Goal: Transaction & Acquisition: Obtain resource

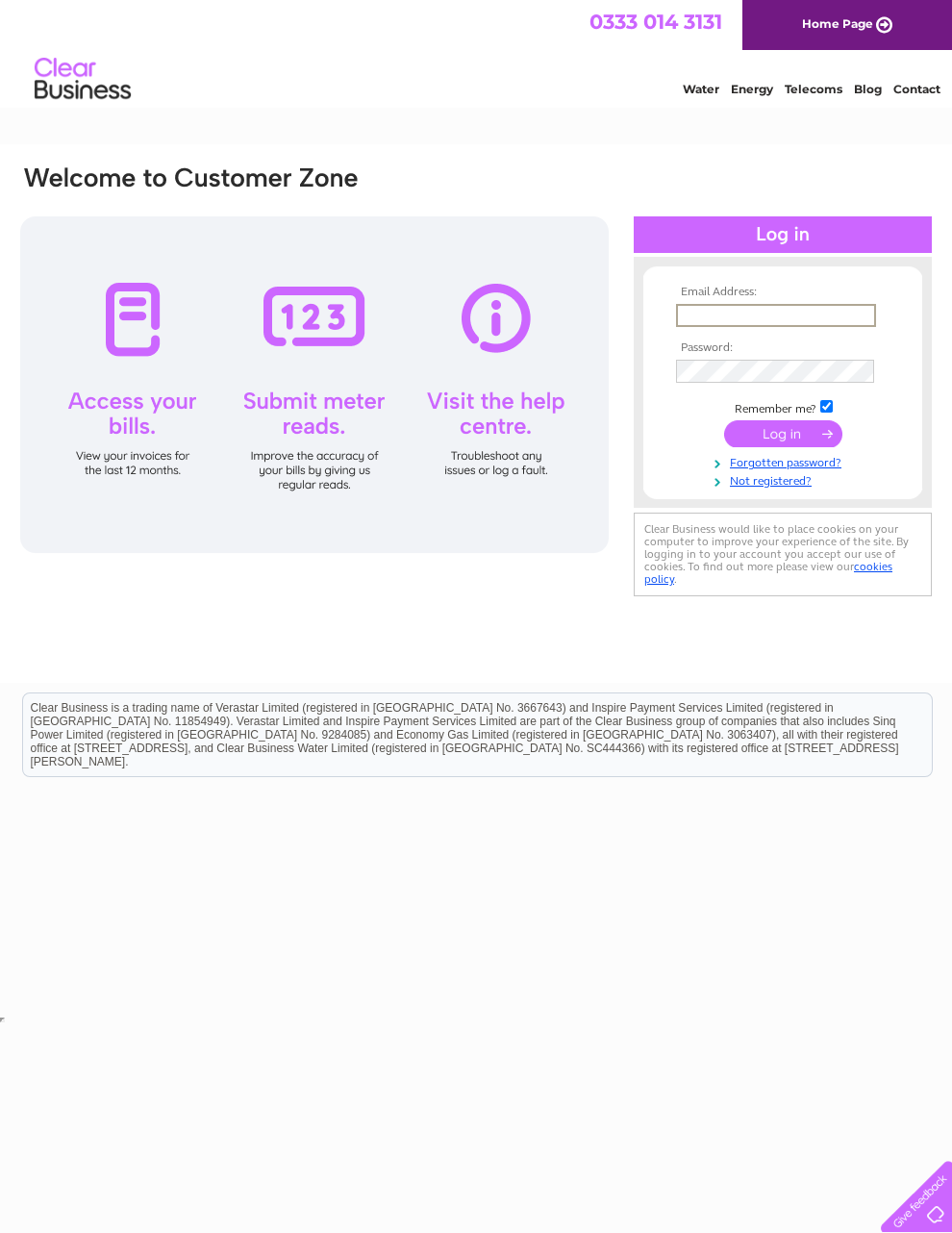
click at [768, 325] on input "text" at bounding box center [776, 316] width 200 height 23
type input "Jaynemilburn62@gmail.com"
click at [797, 438] on input "submit" at bounding box center [783, 433] width 119 height 27
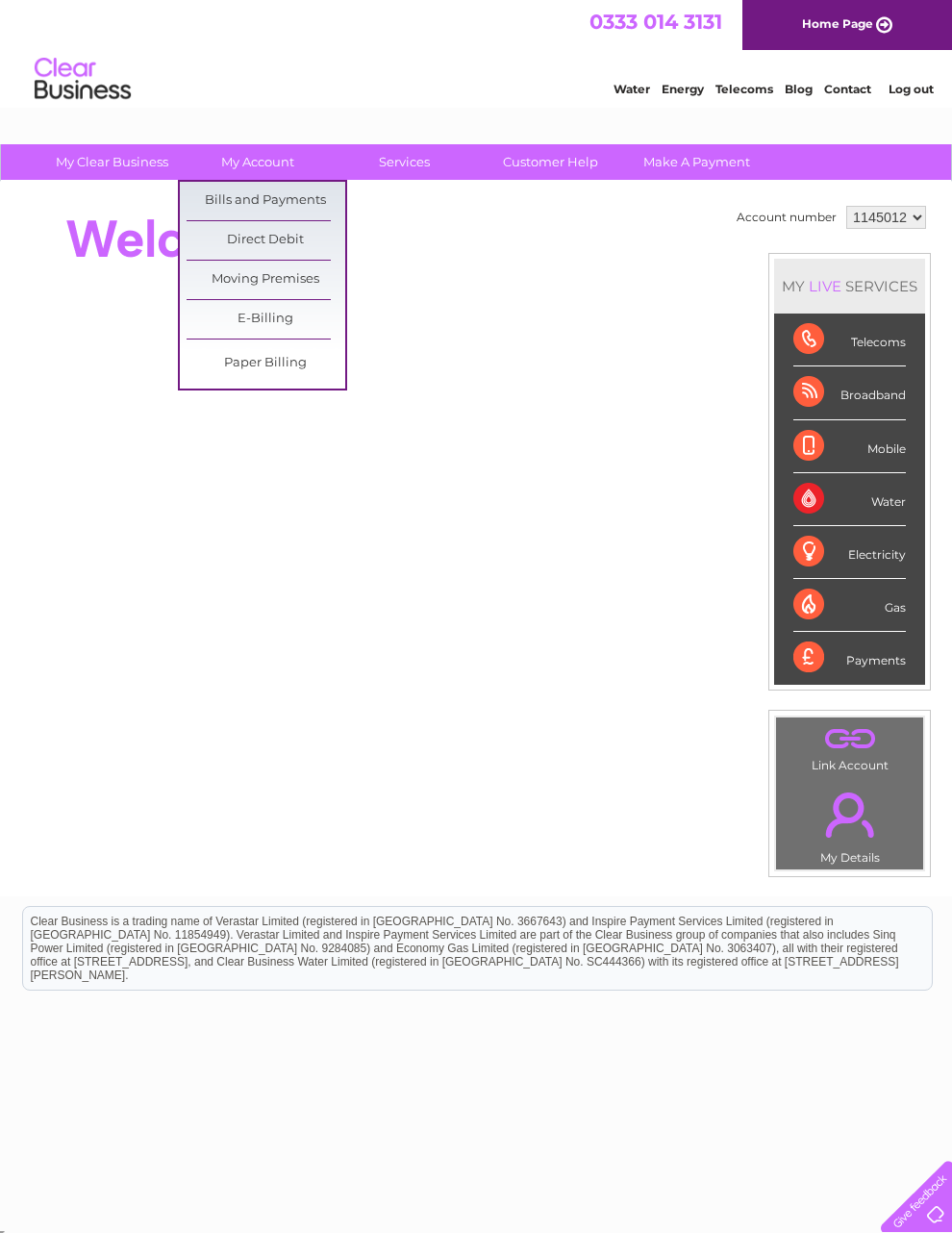
click at [301, 207] on link "Bills and Payments" at bounding box center [265, 201] width 158 height 39
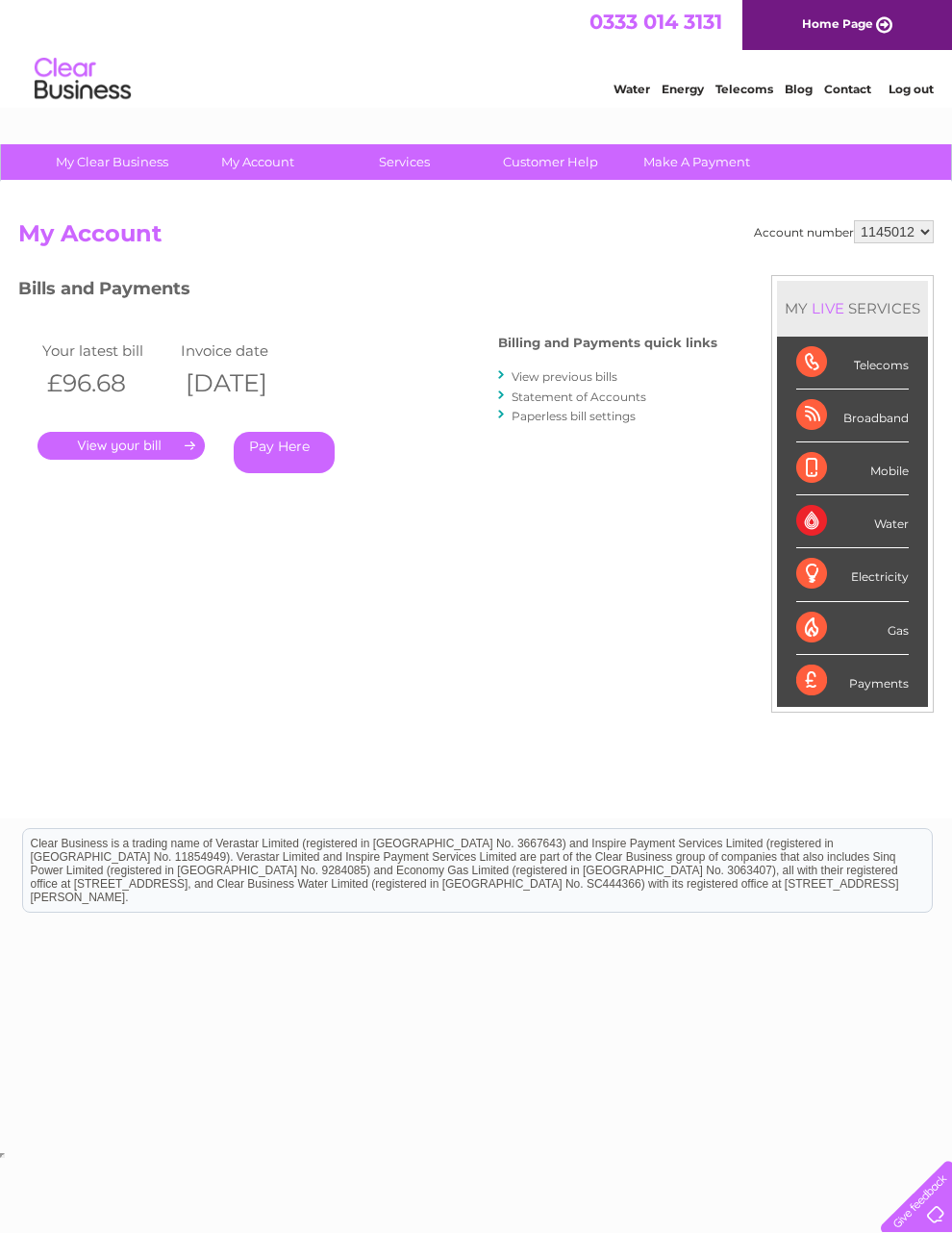
click at [139, 443] on link "." at bounding box center [121, 445] width 167 height 28
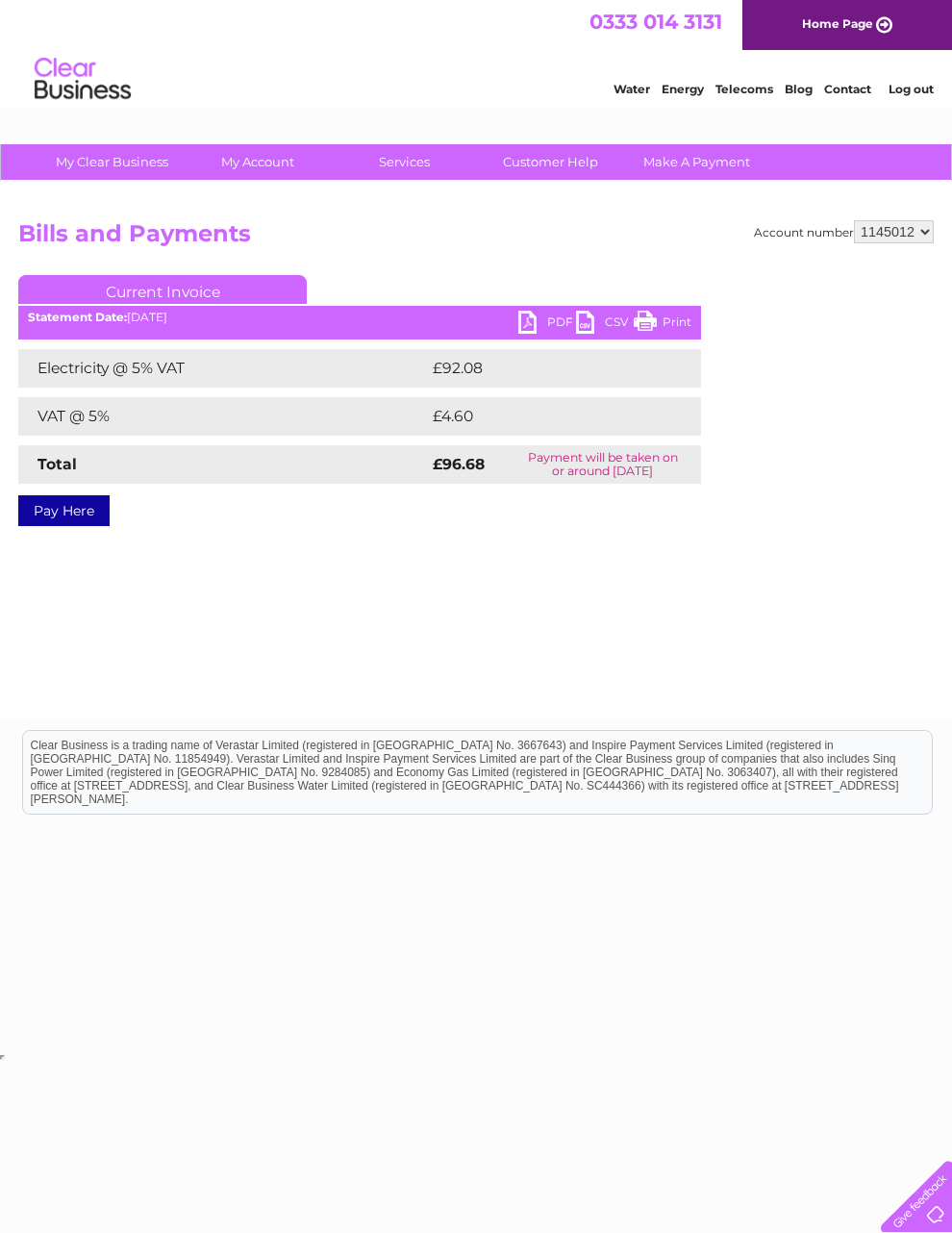
click at [529, 327] on link "PDF" at bounding box center [546, 325] width 57 height 28
